Goal: Find contact information: Find contact information

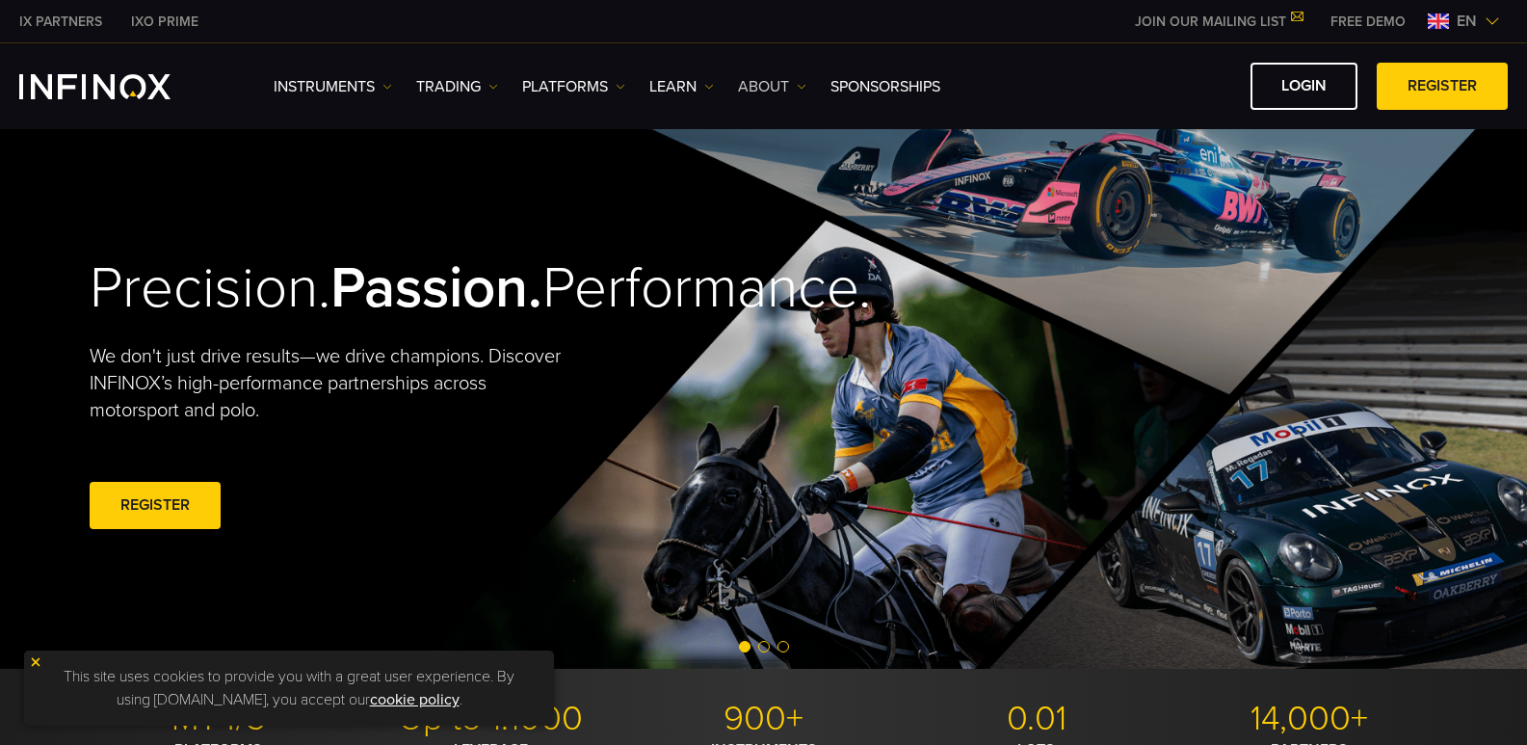
click at [802, 88] on img at bounding box center [802, 87] width 10 height 10
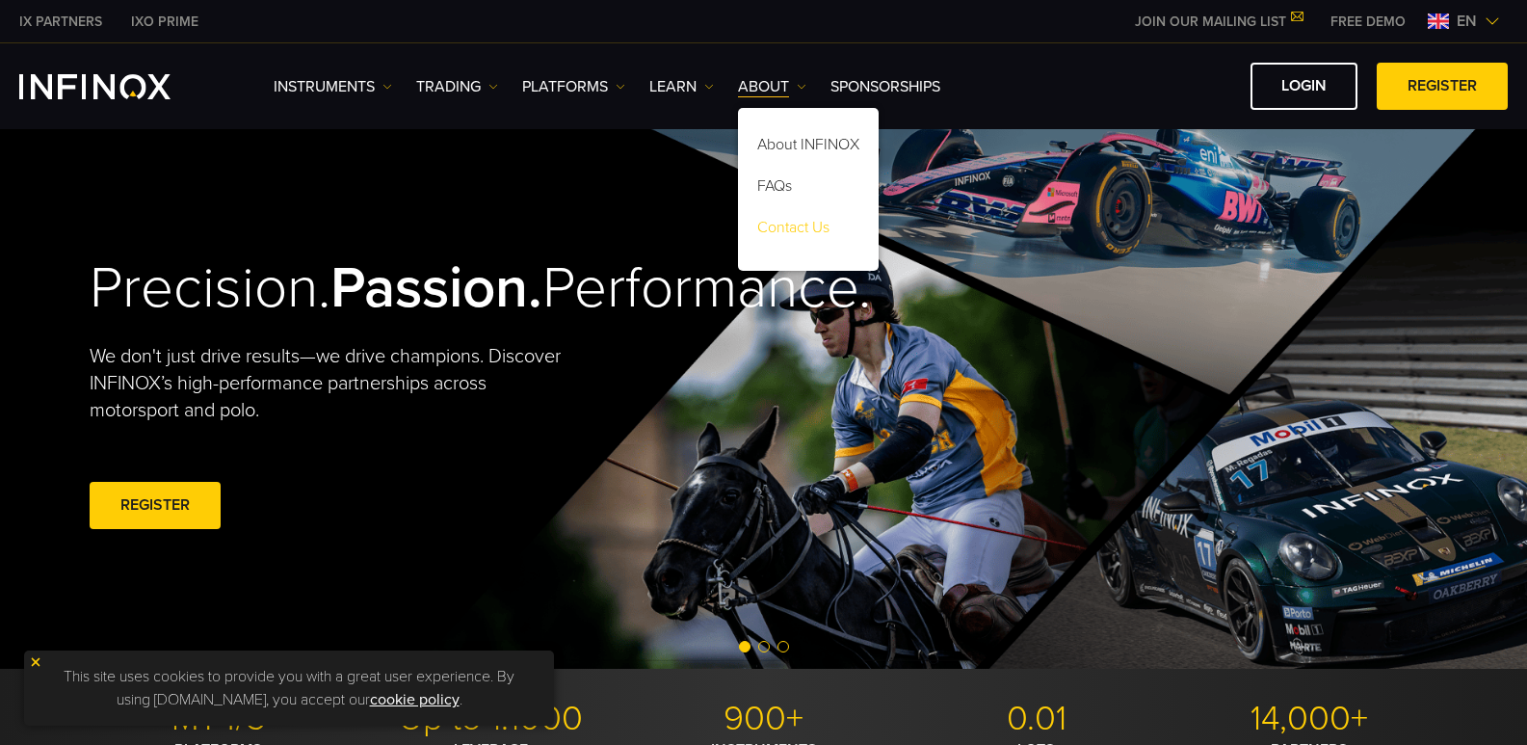
click at [803, 218] on link "Contact Us" at bounding box center [808, 230] width 141 height 41
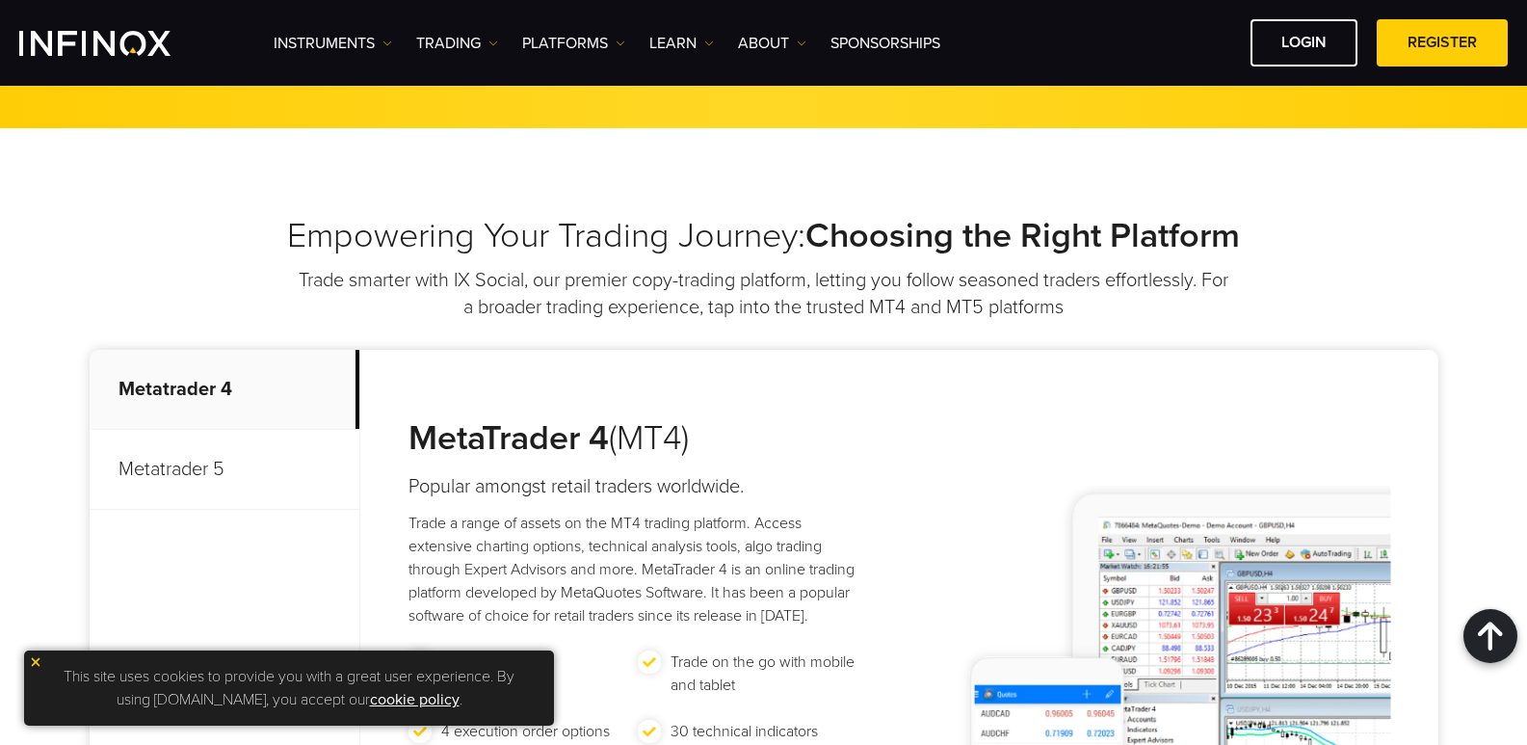
click at [33, 662] on img at bounding box center [35, 661] width 13 height 13
